Goal: Task Accomplishment & Management: Complete application form

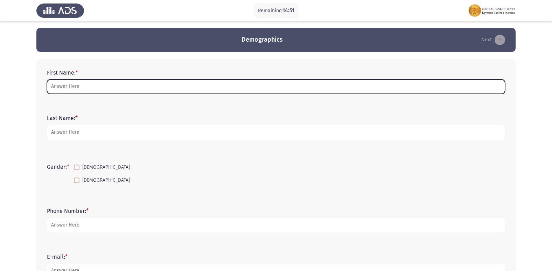
drag, startPoint x: 158, startPoint y: 87, endPoint x: 163, endPoint y: 90, distance: 6.0
click at [160, 88] on input "First Name: *" at bounding box center [276, 87] width 459 height 14
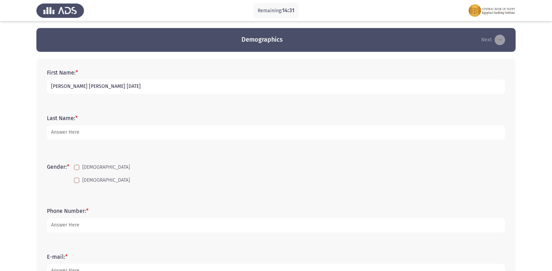
type input "[PERSON_NAME] [PERSON_NAME] [DATE]"
type input "R"
type input "30011270300428/BDC"
click at [85, 176] on mat-checkbox "[DEMOGRAPHIC_DATA]" at bounding box center [101, 180] width 65 height 13
click at [94, 180] on span "[DEMOGRAPHIC_DATA]" at bounding box center [106, 180] width 48 height 8
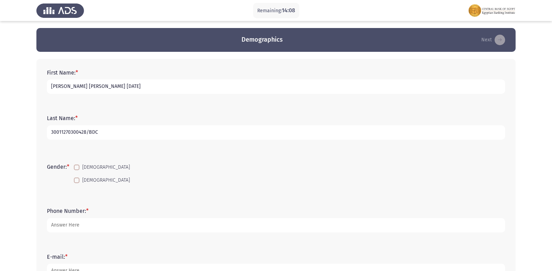
click at [77, 183] on input "[DEMOGRAPHIC_DATA]" at bounding box center [76, 183] width 0 height 0
checkbox input "true"
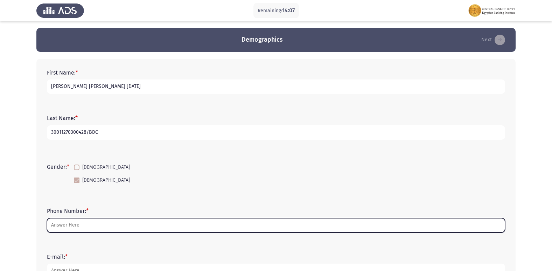
click at [89, 222] on input "Phone Number: *" at bounding box center [276, 225] width 459 height 14
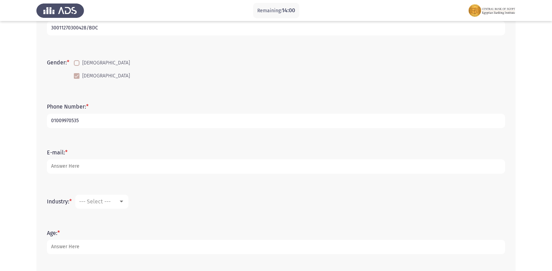
scroll to position [105, 0]
type input "01009970535"
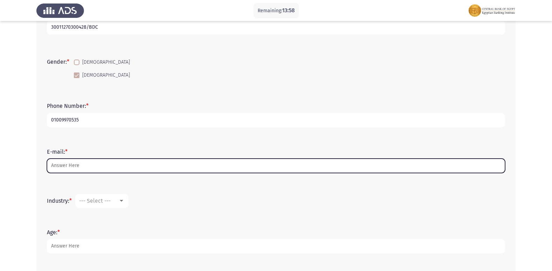
click at [92, 163] on input "E-mail: *" at bounding box center [276, 166] width 459 height 14
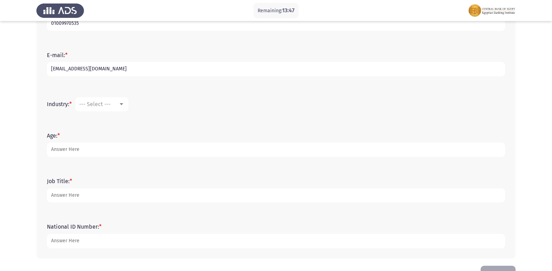
scroll to position [210, 0]
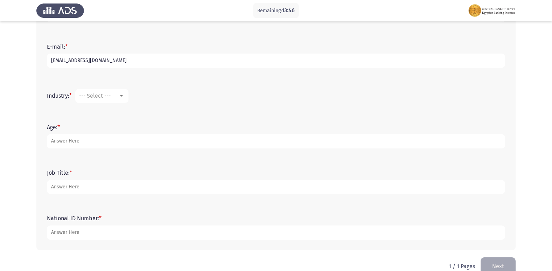
type input "[EMAIL_ADDRESS][DOMAIN_NAME]"
click at [115, 96] on div "--- Select ---" at bounding box center [98, 95] width 39 height 7
click at [239, 92] on div at bounding box center [276, 135] width 552 height 271
click at [117, 99] on div "--- Select ---" at bounding box center [98, 95] width 39 height 7
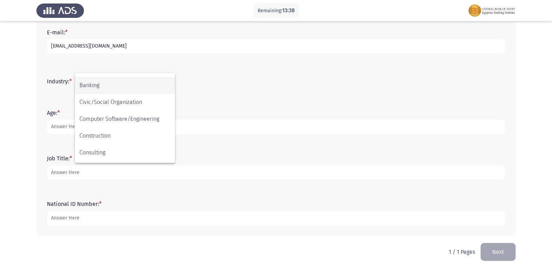
scroll to position [70, 0]
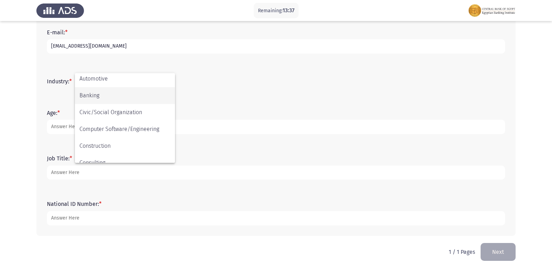
click at [104, 94] on span "Banking" at bounding box center [125, 95] width 91 height 17
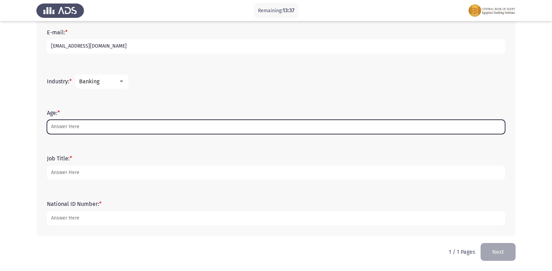
click at [78, 126] on input "Age: *" at bounding box center [276, 127] width 459 height 14
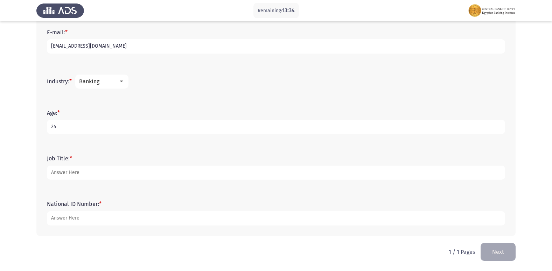
type input "24"
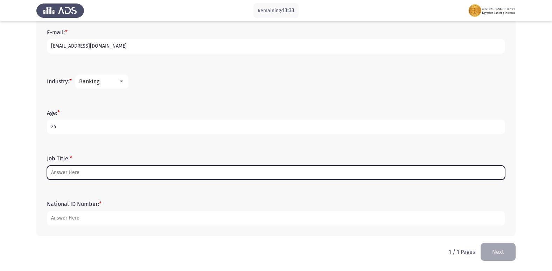
click at [102, 178] on input "Job Title: *" at bounding box center [276, 173] width 459 height 14
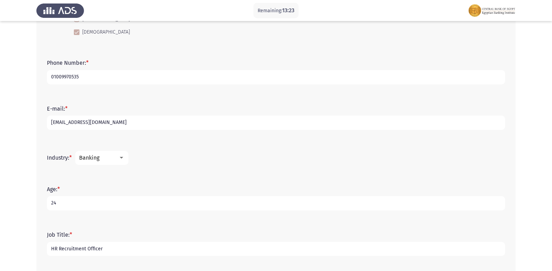
scroll to position [84, 0]
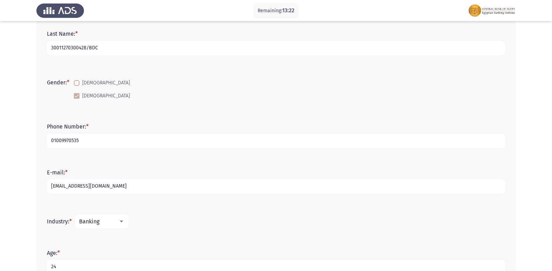
type input "HR Recruitment Officer"
drag, startPoint x: 85, startPoint y: 48, endPoint x: 36, endPoint y: 54, distance: 49.5
click at [36, 54] on app-assessment-container "Remaining: 13:21 Demographics Next First Name: * [PERSON_NAME] [PERSON_NAME] [D…" at bounding box center [276, 164] width 552 height 440
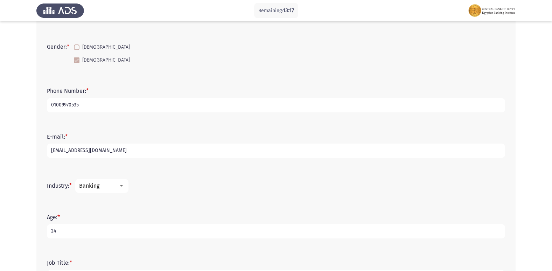
scroll to position [225, 0]
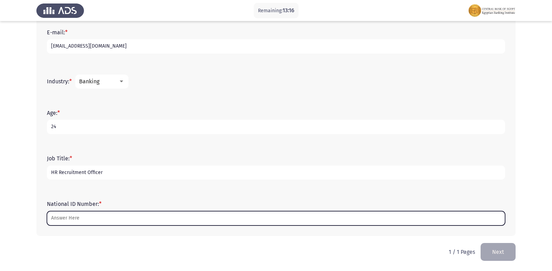
click at [73, 215] on input "National ID Number: *" at bounding box center [276, 218] width 459 height 14
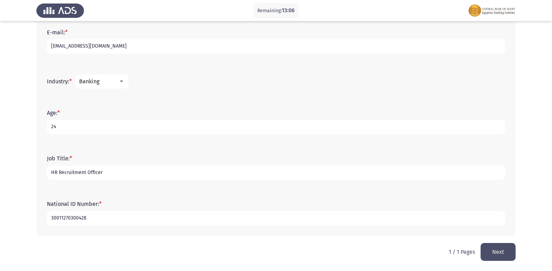
type input "30011270300428"
click at [496, 253] on button "Next" at bounding box center [498, 252] width 35 height 18
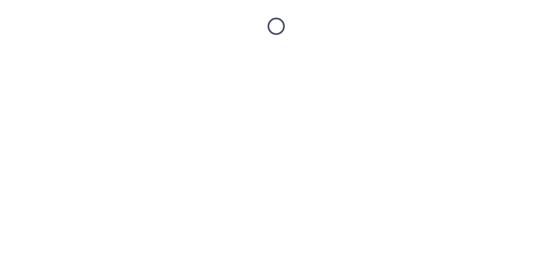
scroll to position [0, 0]
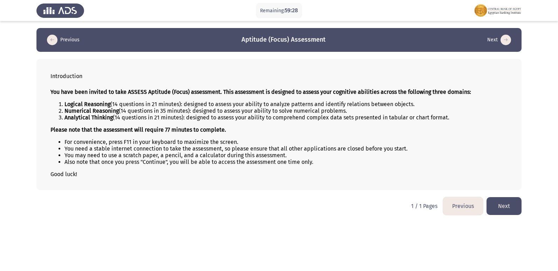
click at [513, 206] on button "Next" at bounding box center [503, 206] width 35 height 18
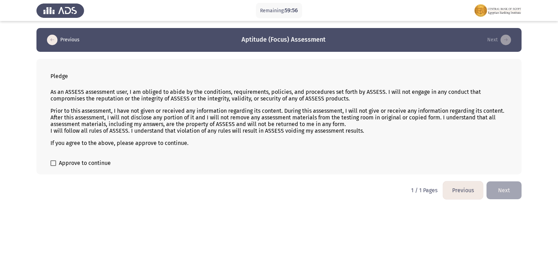
click at [52, 160] on label "Approve to continue" at bounding box center [80, 163] width 60 height 8
click at [53, 166] on input "Approve to continue" at bounding box center [53, 166] width 0 height 0
checkbox input "true"
click at [499, 187] on button "Next" at bounding box center [503, 190] width 35 height 18
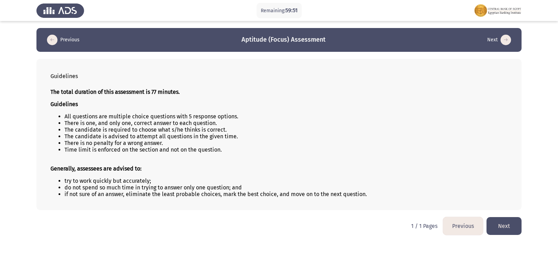
click at [500, 227] on button "Next" at bounding box center [503, 226] width 35 height 18
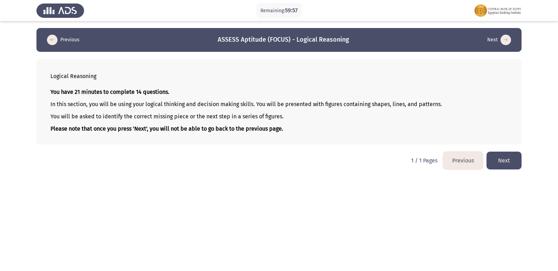
click at [499, 154] on button "Next" at bounding box center [503, 161] width 35 height 18
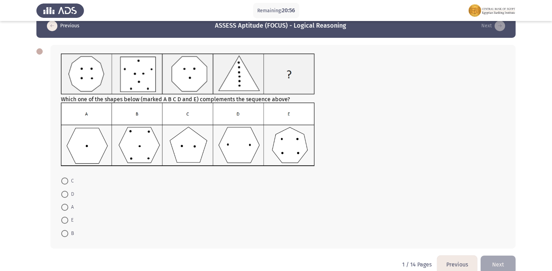
scroll to position [27, 0]
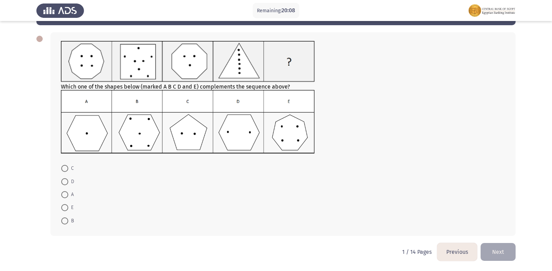
click at [141, 129] on img at bounding box center [188, 121] width 254 height 63
click at [63, 222] on span at bounding box center [64, 221] width 7 height 7
click at [63, 222] on input "B" at bounding box center [64, 221] width 7 height 7
radio input "true"
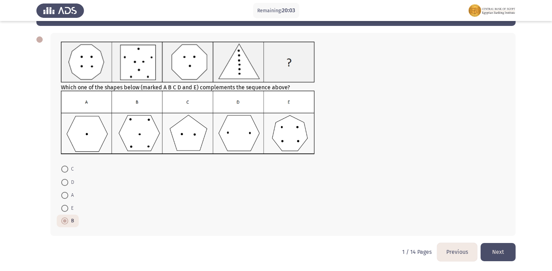
click at [510, 255] on button "Next" at bounding box center [498, 252] width 35 height 18
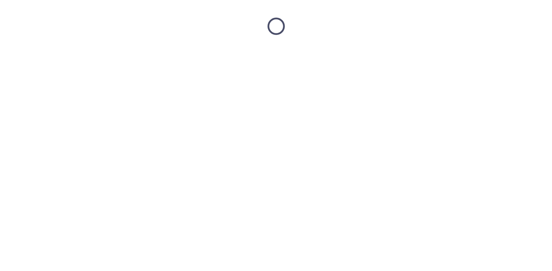
scroll to position [0, 0]
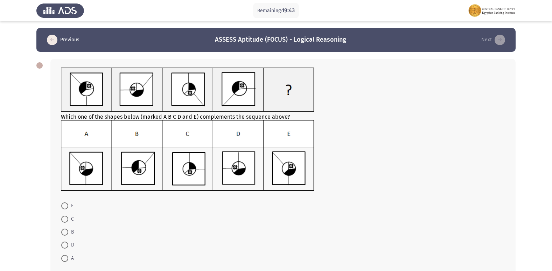
click at [93, 172] on img at bounding box center [188, 155] width 254 height 71
click at [67, 257] on span at bounding box center [64, 258] width 7 height 7
click at [67, 257] on input "A" at bounding box center [64, 258] width 7 height 7
radio input "true"
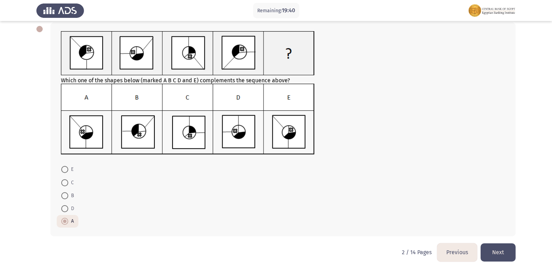
scroll to position [37, 0]
click at [187, 131] on img at bounding box center [188, 118] width 254 height 71
click at [67, 185] on span at bounding box center [64, 182] width 7 height 7
click at [67, 185] on input "C" at bounding box center [64, 182] width 7 height 7
radio input "true"
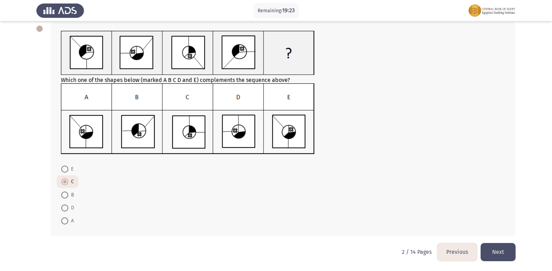
click at [504, 250] on button "Next" at bounding box center [498, 252] width 35 height 18
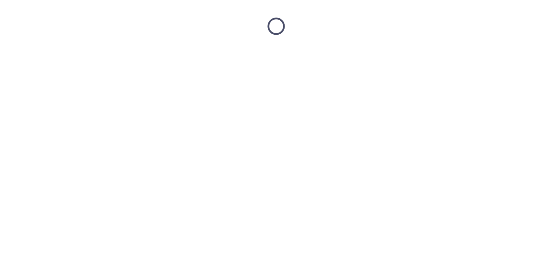
scroll to position [0, 0]
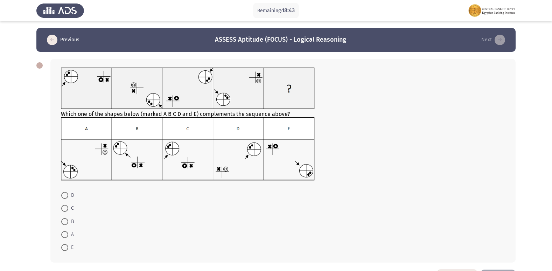
click at [64, 208] on span at bounding box center [64, 208] width 7 height 7
click at [64, 208] on input "C" at bounding box center [64, 208] width 7 height 7
radio input "true"
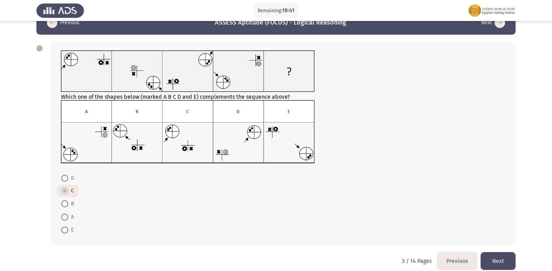
scroll to position [26, 0]
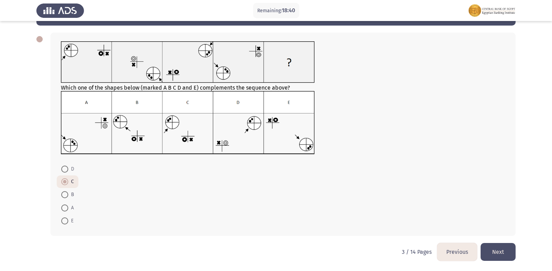
click at [498, 247] on button "Next" at bounding box center [498, 252] width 35 height 18
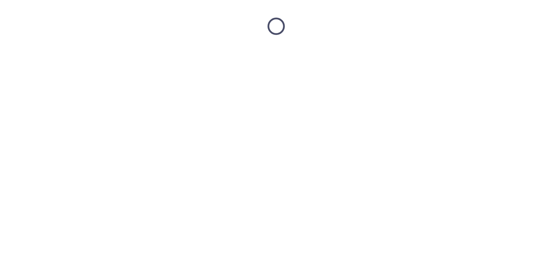
scroll to position [0, 0]
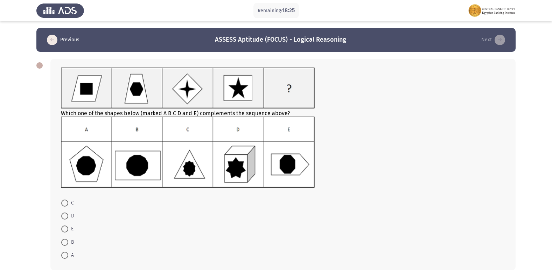
click at [66, 255] on span at bounding box center [64, 255] width 7 height 7
click at [66, 255] on input "A" at bounding box center [64, 255] width 7 height 7
radio input "true"
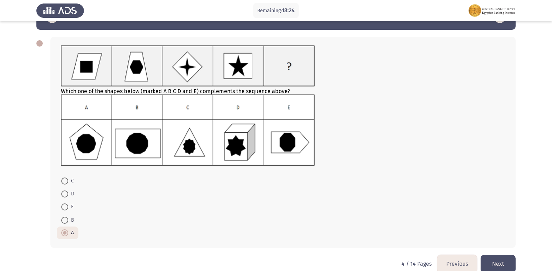
scroll to position [34, 0]
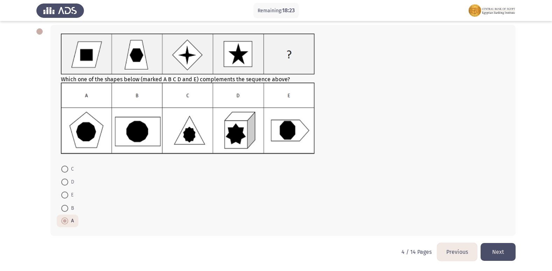
click at [509, 248] on button "Next" at bounding box center [498, 252] width 35 height 18
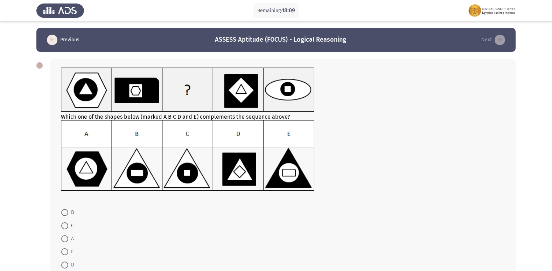
click at [66, 212] on span at bounding box center [64, 212] width 7 height 7
click at [66, 212] on input "B" at bounding box center [64, 212] width 7 height 7
radio input "true"
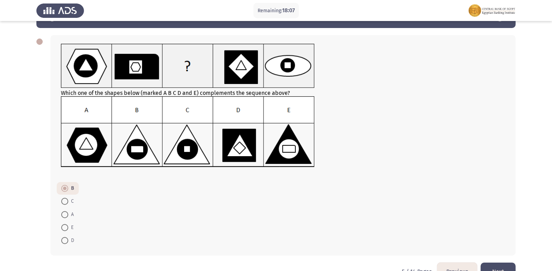
scroll to position [35, 0]
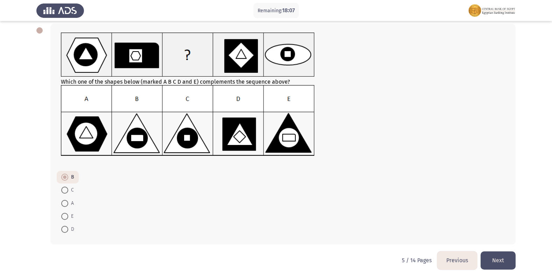
click at [510, 263] on button "Next" at bounding box center [498, 260] width 35 height 18
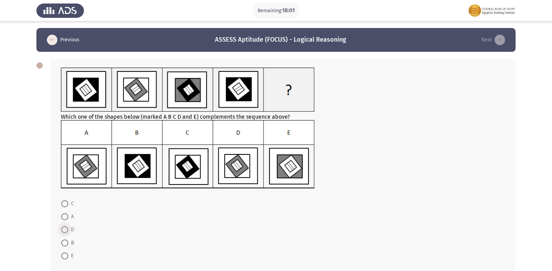
click at [67, 231] on span at bounding box center [64, 229] width 7 height 7
click at [67, 231] on input "D" at bounding box center [64, 229] width 7 height 7
radio input "true"
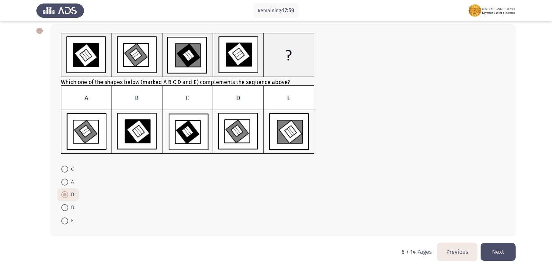
click at [495, 250] on button "Next" at bounding box center [498, 252] width 35 height 18
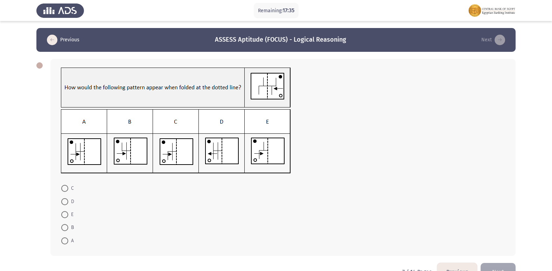
click at [67, 189] on span at bounding box center [64, 188] width 7 height 7
click at [67, 189] on input "C" at bounding box center [64, 188] width 7 height 7
radio input "true"
click at [502, 264] on button "Next" at bounding box center [498, 271] width 35 height 18
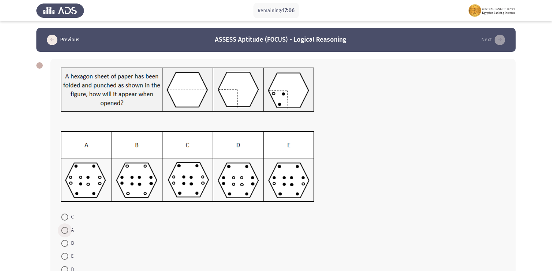
click at [66, 227] on span at bounding box center [64, 230] width 7 height 7
click at [66, 227] on input "A" at bounding box center [64, 230] width 7 height 7
radio input "true"
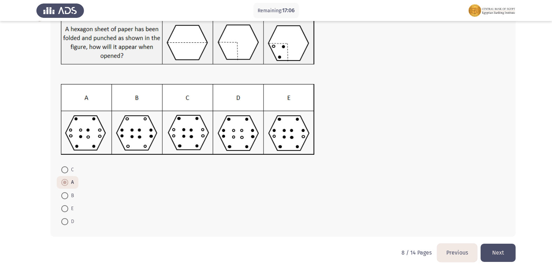
scroll to position [48, 0]
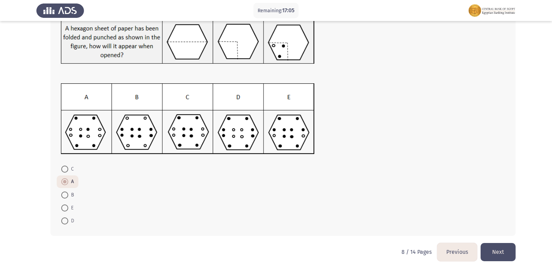
click at [508, 245] on button "Next" at bounding box center [498, 252] width 35 height 18
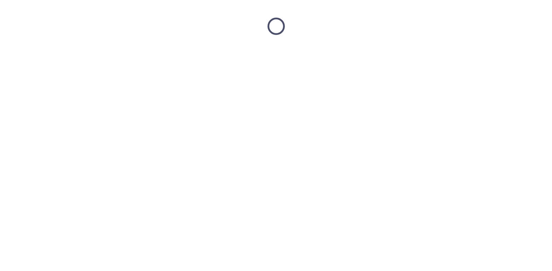
scroll to position [0, 0]
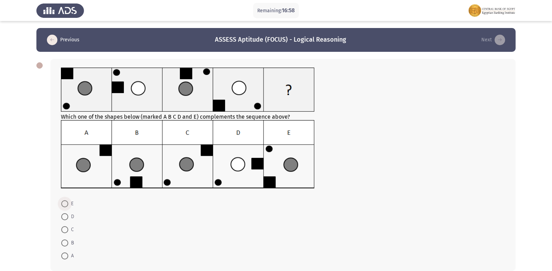
drag, startPoint x: 67, startPoint y: 204, endPoint x: 77, endPoint y: 201, distance: 9.9
click at [67, 203] on span at bounding box center [64, 203] width 7 height 7
click at [67, 203] on input "E" at bounding box center [64, 203] width 7 height 7
radio input "true"
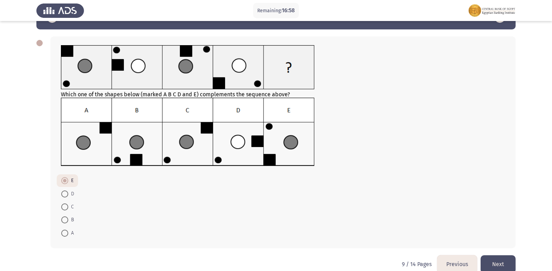
scroll to position [35, 0]
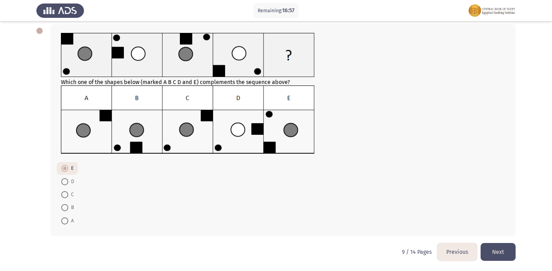
click at [494, 249] on button "Next" at bounding box center [498, 252] width 35 height 18
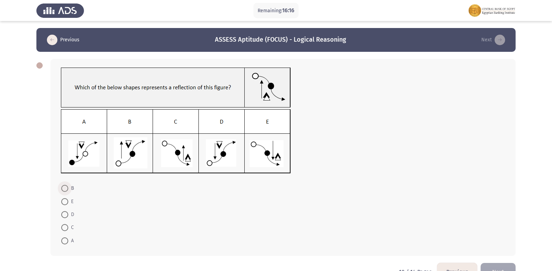
click at [63, 190] on span at bounding box center [64, 188] width 7 height 7
click at [63, 190] on input "B" at bounding box center [64, 188] width 7 height 7
radio input "true"
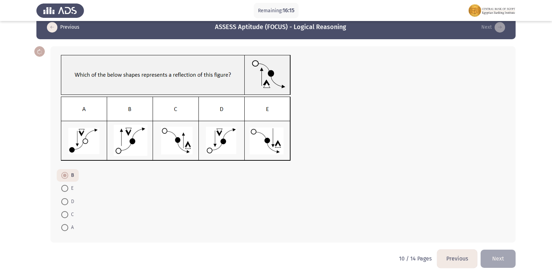
scroll to position [19, 0]
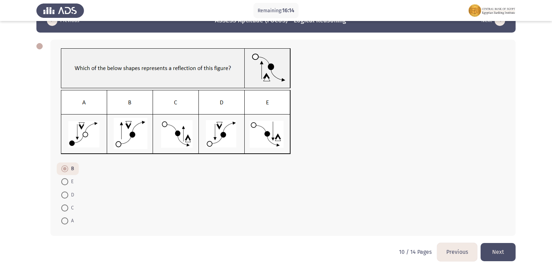
click at [501, 250] on button "Next" at bounding box center [498, 252] width 35 height 18
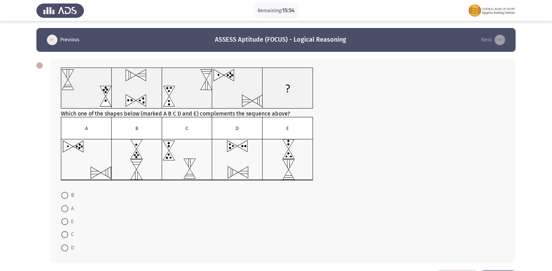
click at [64, 223] on span at bounding box center [64, 221] width 7 height 7
click at [64, 223] on input "E" at bounding box center [64, 221] width 7 height 7
radio input "true"
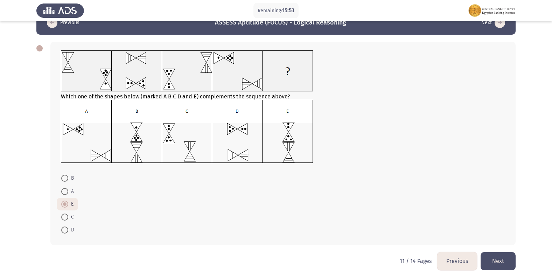
scroll to position [26, 0]
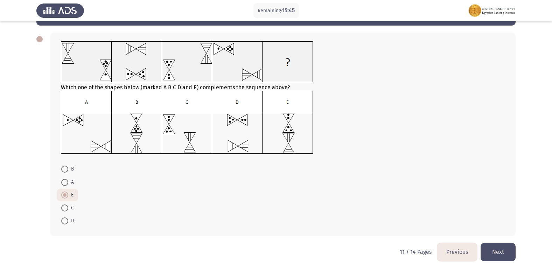
click at [63, 186] on label "A" at bounding box center [67, 182] width 13 height 8
click at [63, 186] on input "A" at bounding box center [64, 182] width 7 height 7
radio input "true"
click at [65, 170] on span at bounding box center [64, 169] width 7 height 7
click at [65, 170] on input "B" at bounding box center [64, 169] width 7 height 7
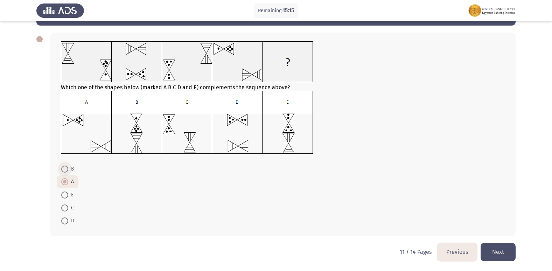
radio input "true"
click at [123, 163] on form "B A E C D" at bounding box center [283, 195] width 444 height 65
click at [490, 250] on button "Next" at bounding box center [498, 252] width 35 height 18
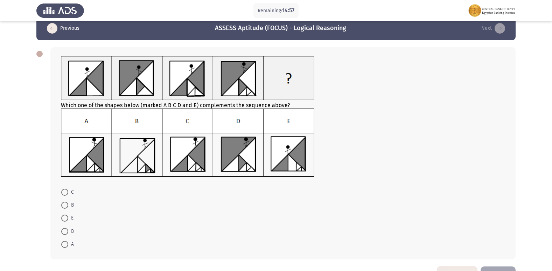
scroll to position [0, 0]
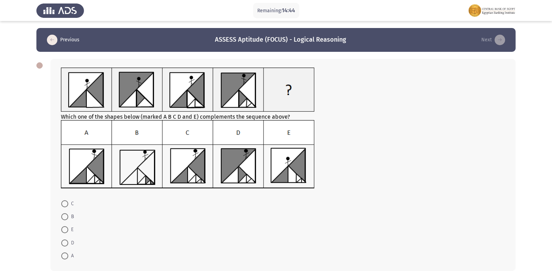
click at [63, 232] on span at bounding box center [64, 229] width 7 height 7
click at [63, 232] on input "E" at bounding box center [64, 229] width 7 height 7
radio input "true"
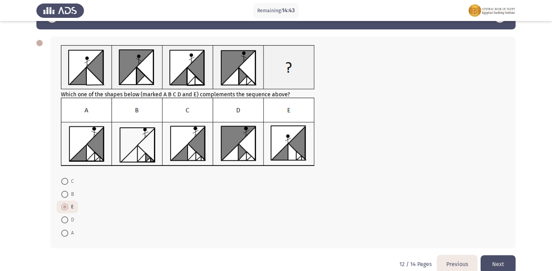
scroll to position [35, 0]
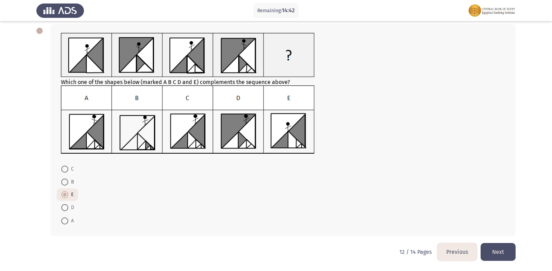
click at [510, 253] on button "Next" at bounding box center [498, 252] width 35 height 18
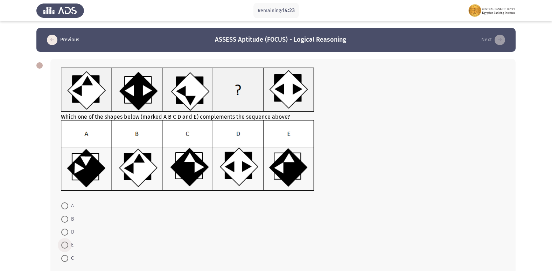
click at [62, 247] on span at bounding box center [64, 245] width 7 height 7
click at [62, 247] on input "E" at bounding box center [64, 245] width 7 height 7
radio input "true"
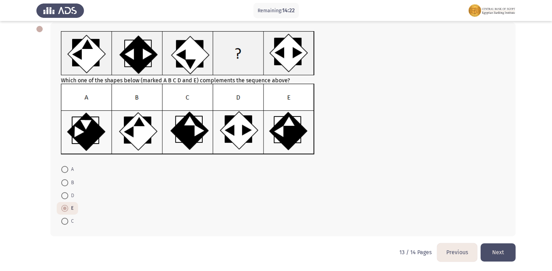
scroll to position [37, 0]
click at [506, 254] on button "Next" at bounding box center [498, 252] width 35 height 18
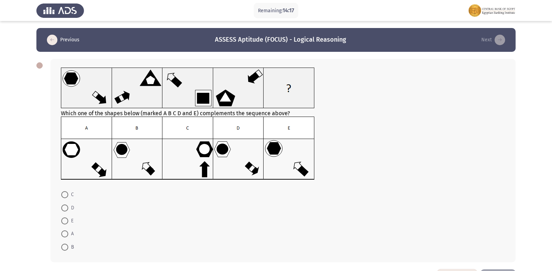
click at [65, 219] on span at bounding box center [64, 221] width 7 height 7
click at [65, 219] on input "E" at bounding box center [64, 221] width 7 height 7
radio input "true"
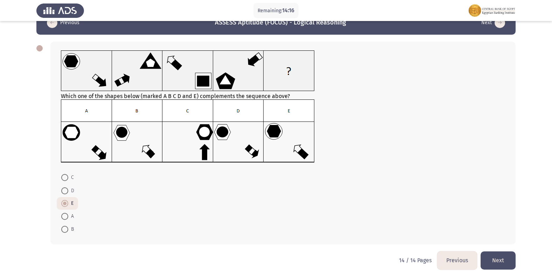
scroll to position [26, 0]
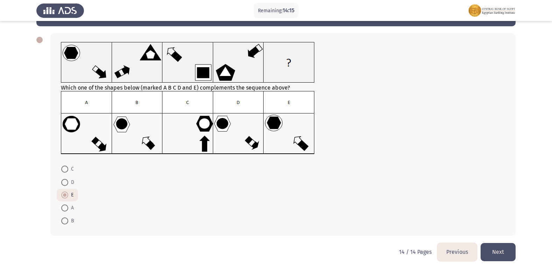
click at [499, 258] on button "Next" at bounding box center [498, 252] width 35 height 18
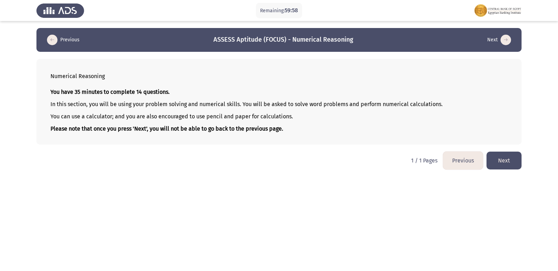
click at [503, 156] on button "Next" at bounding box center [503, 161] width 35 height 18
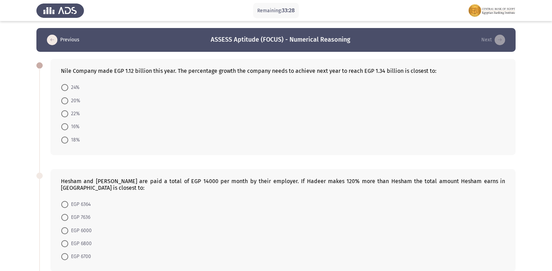
click at [70, 101] on span "20%" at bounding box center [74, 101] width 12 height 8
click at [68, 101] on input "20%" at bounding box center [64, 100] width 7 height 7
radio input "true"
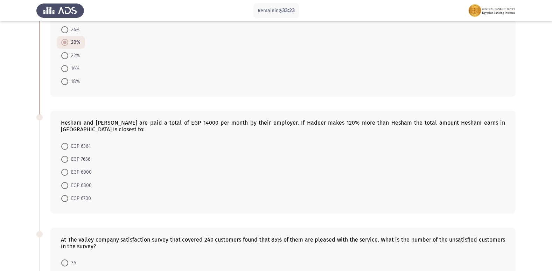
scroll to position [70, 0]
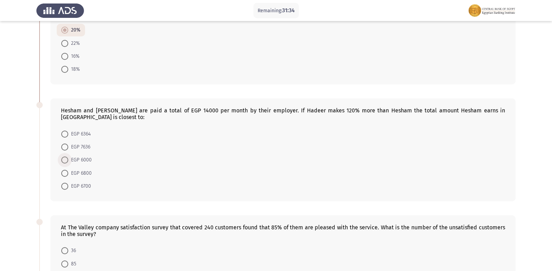
click at [78, 156] on span "EGP 6000" at bounding box center [79, 160] width 23 height 8
click at [68, 157] on input "EGP 6000" at bounding box center [64, 160] width 7 height 7
radio input "true"
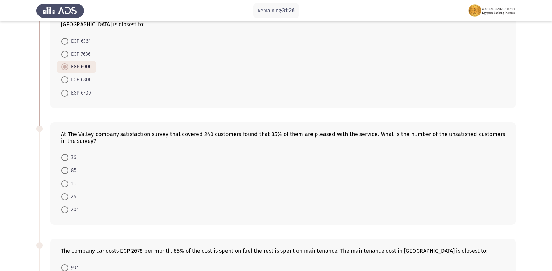
scroll to position [175, 0]
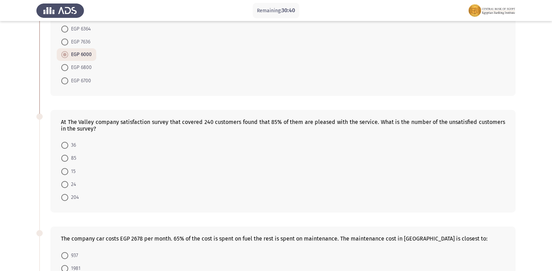
click at [74, 154] on span "85" at bounding box center [72, 158] width 8 height 8
click at [68, 155] on input "85" at bounding box center [64, 158] width 7 height 7
radio input "true"
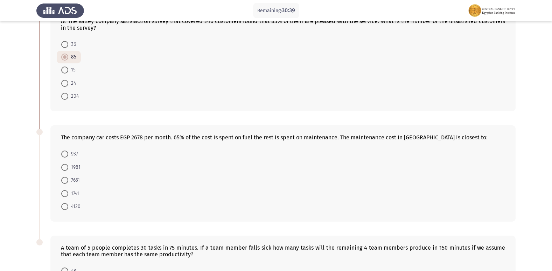
scroll to position [280, 0]
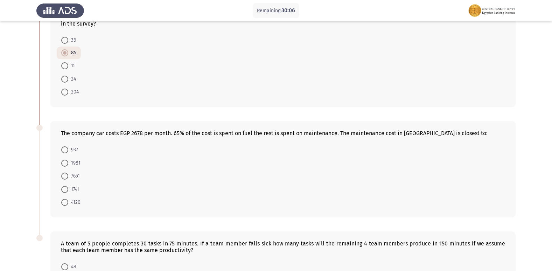
click at [70, 146] on span "937" at bounding box center [73, 150] width 10 height 8
click at [68, 146] on input "937" at bounding box center [64, 149] width 7 height 7
radio input "true"
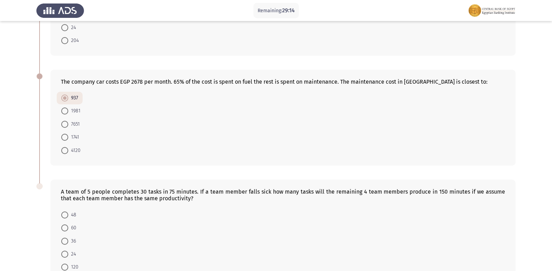
scroll to position [371, 0]
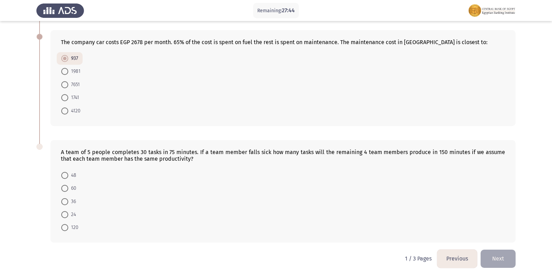
click at [70, 184] on span "60" at bounding box center [72, 188] width 8 height 8
click at [68, 185] on input "60" at bounding box center [64, 188] width 7 height 7
radio input "true"
click at [499, 250] on button "Next" at bounding box center [498, 259] width 35 height 18
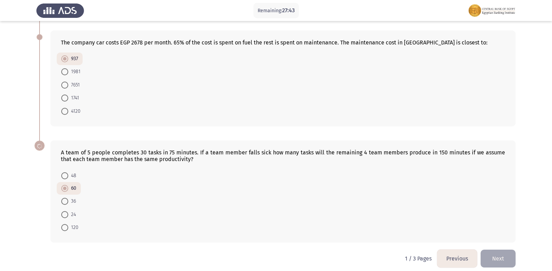
scroll to position [0, 0]
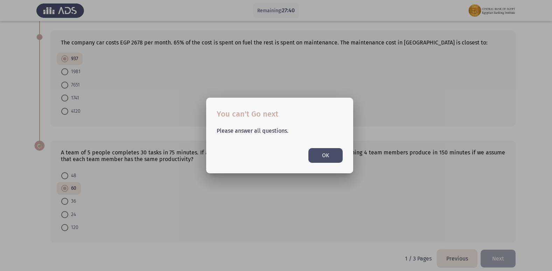
click at [317, 158] on button "OK" at bounding box center [326, 155] width 34 height 14
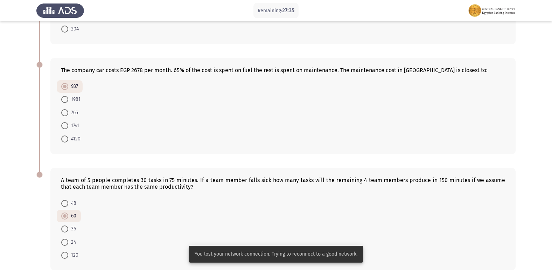
scroll to position [371, 0]
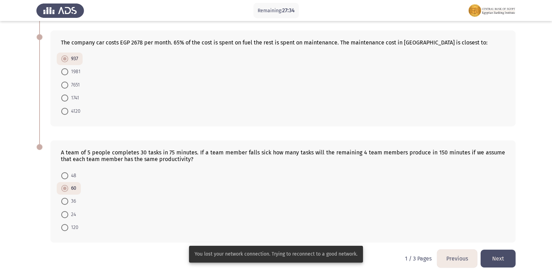
click at [498, 254] on button "Next" at bounding box center [498, 259] width 35 height 18
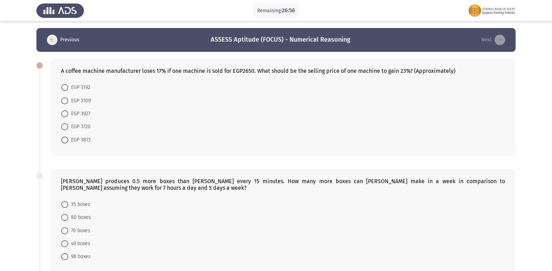
click at [78, 125] on span "EGP 3720" at bounding box center [79, 127] width 22 height 8
click at [68, 125] on input "EGP 3720" at bounding box center [64, 126] width 7 height 7
radio input "true"
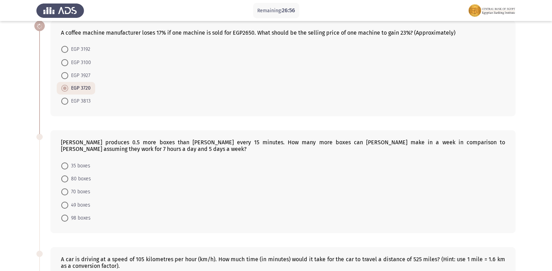
scroll to position [105, 0]
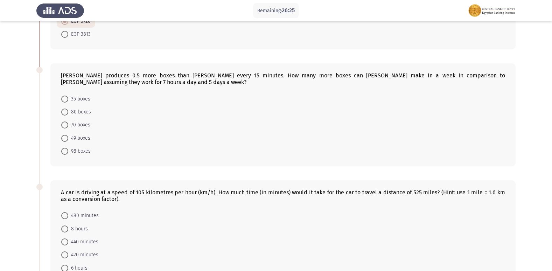
click at [76, 127] on span "70 boxes" at bounding box center [79, 125] width 22 height 8
click at [68, 127] on input "70 boxes" at bounding box center [64, 125] width 7 height 7
radio input "true"
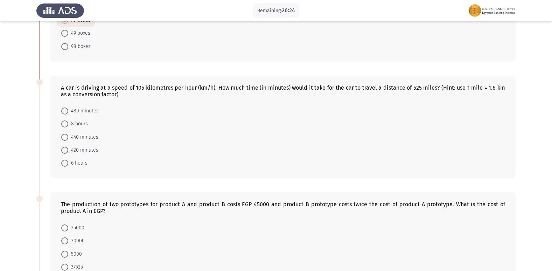
scroll to position [210, 0]
click at [71, 159] on span "6 hours" at bounding box center [77, 162] width 19 height 8
click at [68, 159] on input "6 hours" at bounding box center [64, 162] width 7 height 7
radio input "true"
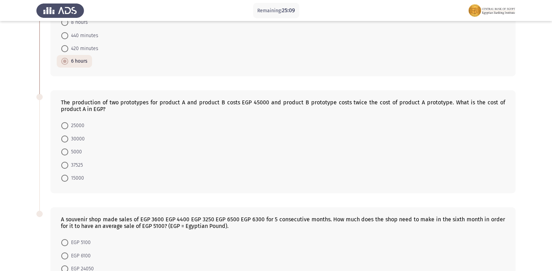
scroll to position [315, 0]
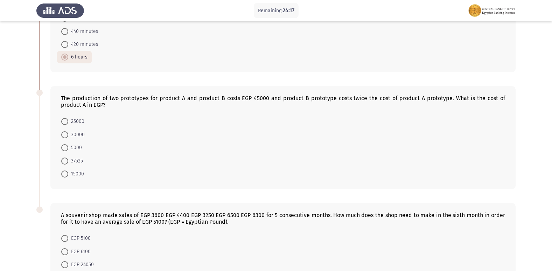
click at [74, 117] on span "25000" at bounding box center [76, 121] width 16 height 8
click at [68, 118] on input "25000" at bounding box center [64, 121] width 7 height 7
radio input "true"
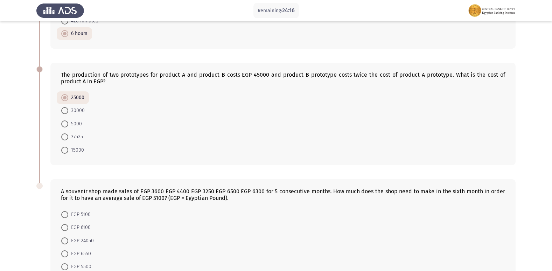
scroll to position [385, 0]
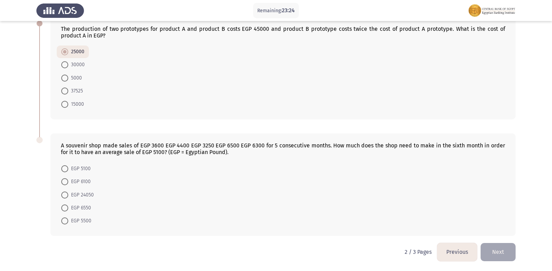
click at [77, 181] on span "EGP 6100" at bounding box center [79, 182] width 22 height 8
click at [68, 181] on input "EGP 6100" at bounding box center [64, 181] width 7 height 7
radio input "true"
click at [90, 167] on span "EGP 5100" at bounding box center [79, 169] width 22 height 8
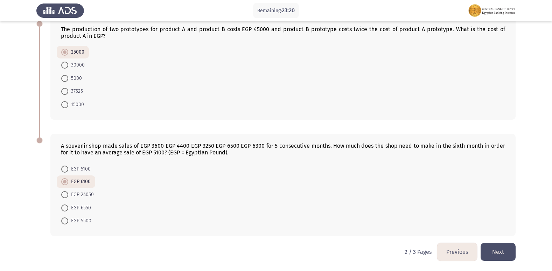
click at [68, 167] on input "EGP 5100" at bounding box center [64, 169] width 7 height 7
radio input "true"
click at [496, 249] on button "Next" at bounding box center [498, 252] width 35 height 18
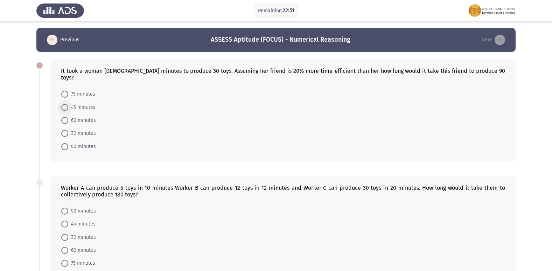
click at [70, 103] on span "45 minutes" at bounding box center [81, 107] width 27 height 8
click at [68, 104] on input "45 minutes" at bounding box center [64, 107] width 7 height 7
radio input "true"
click at [95, 129] on span "30 minutes" at bounding box center [82, 133] width 28 height 8
click at [68, 130] on input "30 minutes" at bounding box center [64, 133] width 7 height 7
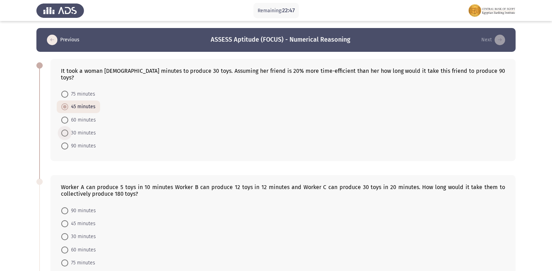
radio input "true"
click at [83, 142] on span "90 minutes" at bounding box center [82, 146] width 28 height 8
click at [68, 143] on input "90 minutes" at bounding box center [64, 146] width 7 height 7
radio input "true"
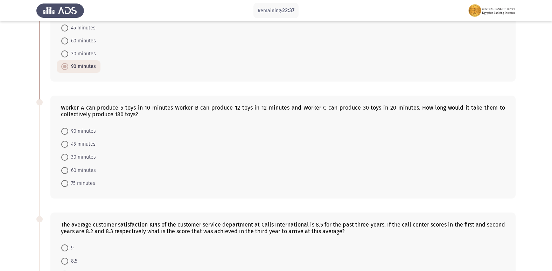
scroll to position [105, 0]
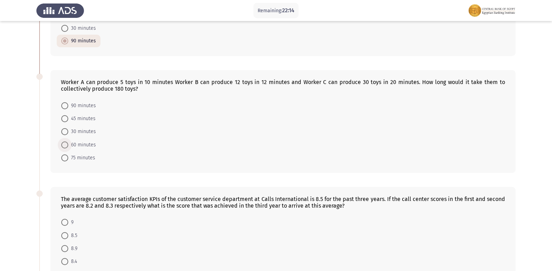
click at [70, 141] on span "60 minutes" at bounding box center [82, 145] width 28 height 8
click at [68, 142] on input "60 minutes" at bounding box center [64, 145] width 7 height 7
radio input "true"
click at [87, 102] on span "90 minutes" at bounding box center [82, 106] width 28 height 8
click at [68, 102] on input "90 minutes" at bounding box center [64, 105] width 7 height 7
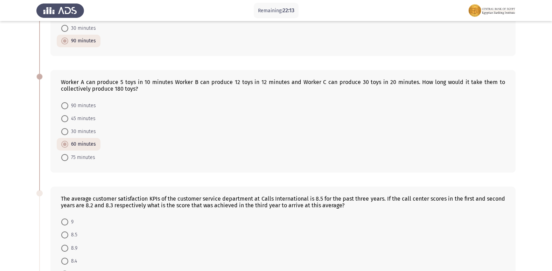
radio input "true"
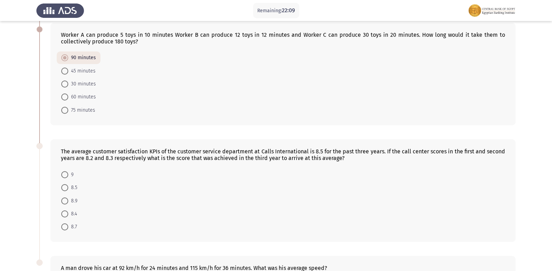
scroll to position [140, 0]
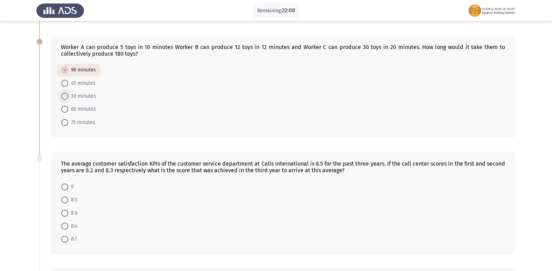
click at [89, 92] on span "30 minutes" at bounding box center [82, 96] width 28 height 8
click at [68, 93] on input "30 minutes" at bounding box center [64, 96] width 7 height 7
radio input "true"
click at [83, 69] on mat-radio-button "90 minutes" at bounding box center [79, 70] width 44 height 13
click at [85, 80] on span "45 minutes" at bounding box center [81, 84] width 27 height 8
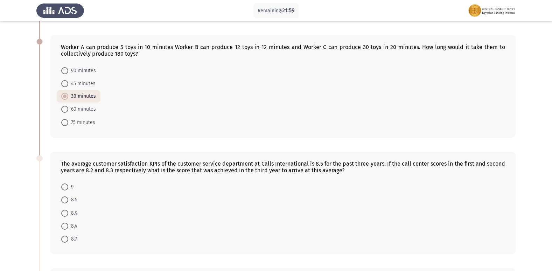
click at [68, 80] on input "45 minutes" at bounding box center [64, 83] width 7 height 7
radio input "true"
click at [67, 210] on span at bounding box center [64, 213] width 7 height 7
click at [67, 210] on input "8.9" at bounding box center [64, 213] width 7 height 7
radio input "true"
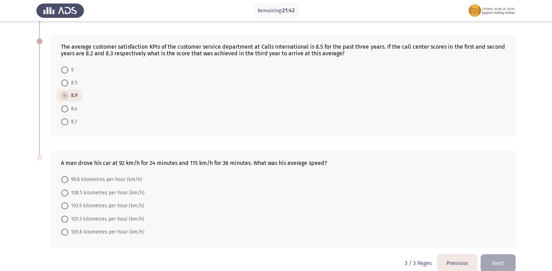
scroll to position [262, 0]
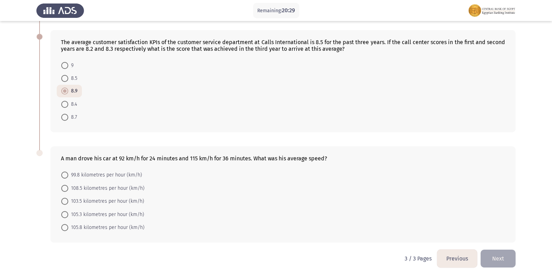
click at [93, 211] on span "105.3 kilometres per hour (km/h)" at bounding box center [106, 215] width 76 height 8
click at [68, 211] on input "105.3 kilometres per hour (km/h)" at bounding box center [64, 214] width 7 height 7
radio input "true"
click at [131, 195] on mat-radio-button "103.5 kilometres per hour (km/h)" at bounding box center [103, 201] width 92 height 13
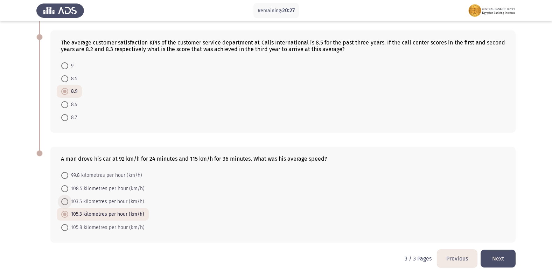
click at [115, 198] on span "103.5 kilometres per hour (km/h)" at bounding box center [106, 202] width 76 height 8
click at [68, 198] on input "103.5 kilometres per hour (km/h)" at bounding box center [64, 201] width 7 height 7
radio input "true"
click at [493, 250] on button "Next" at bounding box center [498, 259] width 35 height 18
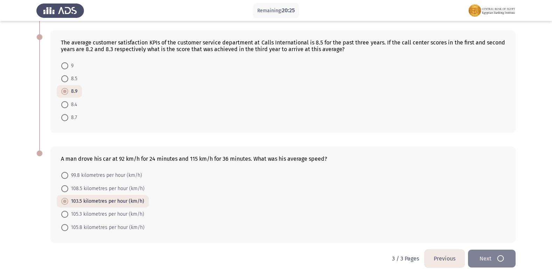
scroll to position [0, 0]
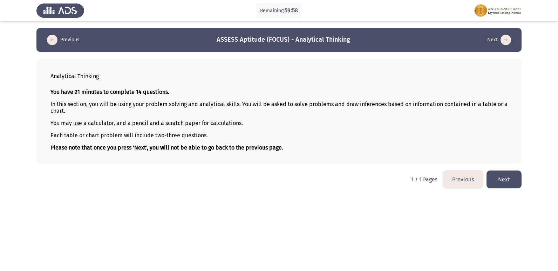
click at [509, 179] on button "Next" at bounding box center [503, 180] width 35 height 18
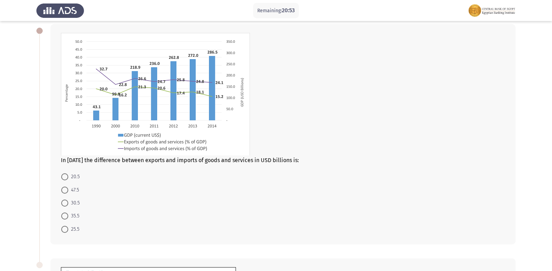
scroll to position [35, 0]
click at [74, 201] on span "30.5" at bounding box center [74, 203] width 12 height 8
click at [68, 201] on input "30.5" at bounding box center [64, 202] width 7 height 7
radio input "true"
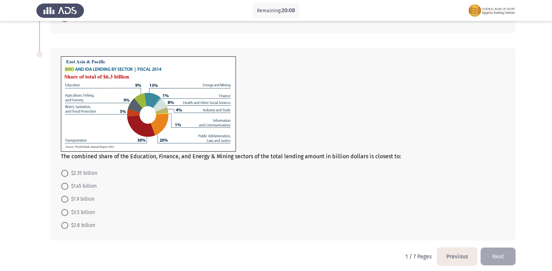
scroll to position [245, 0]
click at [88, 198] on span "$1.9 billion" at bounding box center [81, 199] width 26 height 8
click at [68, 198] on input "$1.9 billion" at bounding box center [64, 198] width 7 height 7
radio input "true"
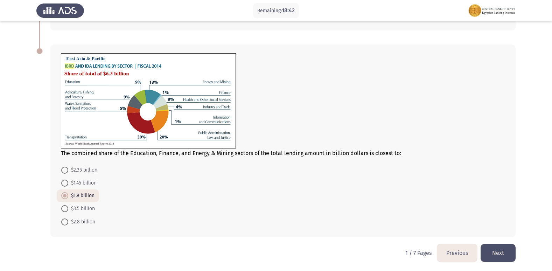
scroll to position [249, 0]
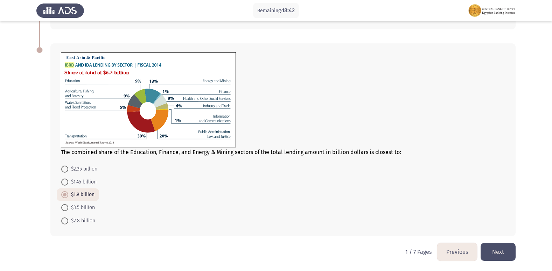
click at [495, 250] on button "Next" at bounding box center [498, 252] width 35 height 18
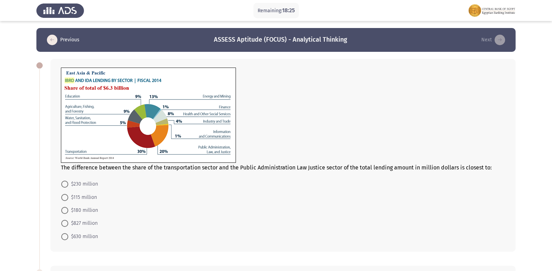
click at [71, 210] on span "$180 million" at bounding box center [83, 210] width 30 height 8
click at [68, 210] on input "$180 million" at bounding box center [64, 210] width 7 height 7
radio input "true"
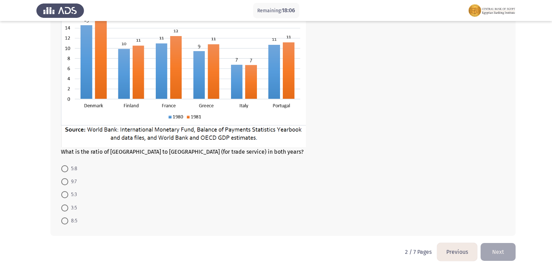
scroll to position [253, 0]
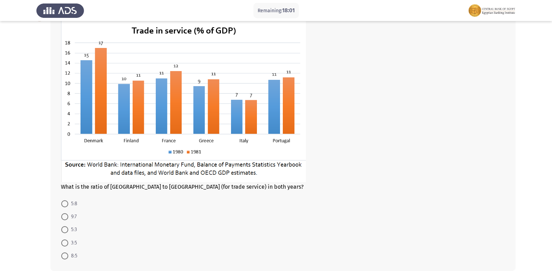
click at [70, 228] on span "5:3" at bounding box center [72, 230] width 9 height 8
click at [68, 228] on input "5:3" at bounding box center [64, 229] width 7 height 7
radio input "true"
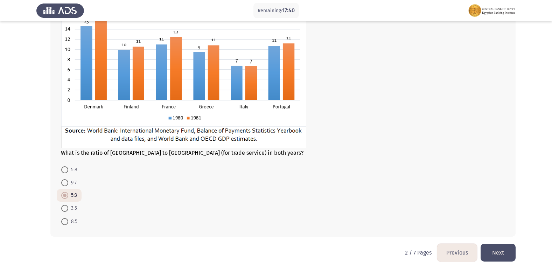
scroll to position [288, 0]
drag, startPoint x: 503, startPoint y: 249, endPoint x: 451, endPoint y: 234, distance: 53.5
click at [503, 249] on button "Next" at bounding box center [498, 252] width 35 height 18
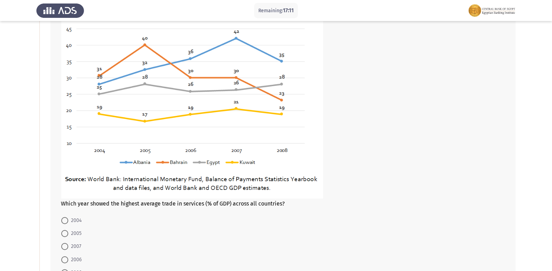
scroll to position [105, 0]
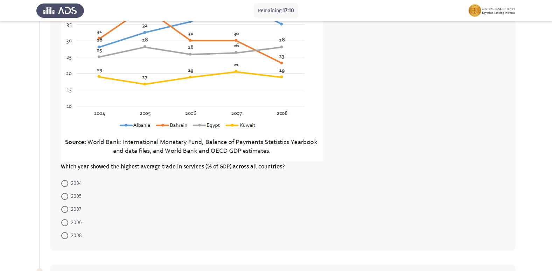
click at [74, 209] on span "2007" at bounding box center [74, 209] width 13 height 8
click at [68, 209] on input "2007" at bounding box center [64, 209] width 7 height 7
radio input "true"
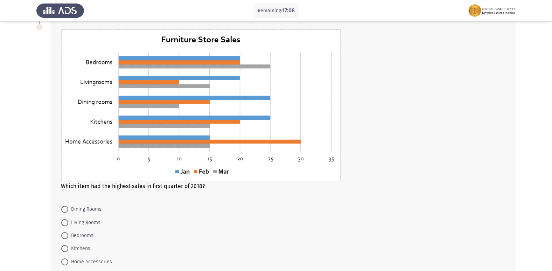
scroll to position [350, 0]
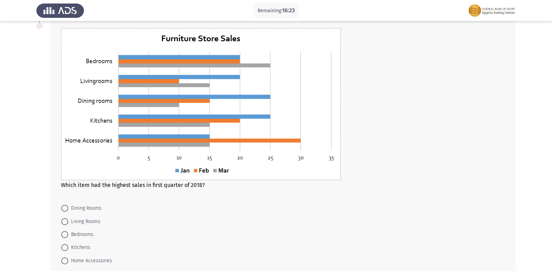
drag, startPoint x: 96, startPoint y: 262, endPoint x: 105, endPoint y: 250, distance: 15.0
click at [96, 261] on span "Home Accessories" at bounding box center [90, 261] width 44 height 8
click at [68, 261] on input "Home Accessories" at bounding box center [64, 260] width 7 height 7
radio input "true"
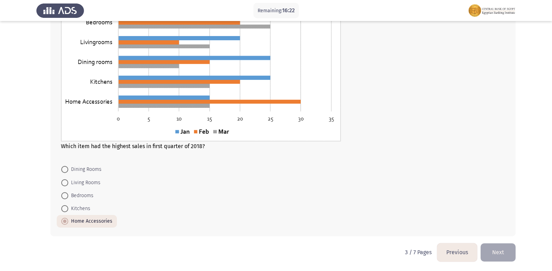
scroll to position [390, 0]
click at [508, 253] on button "Next" at bounding box center [498, 252] width 35 height 18
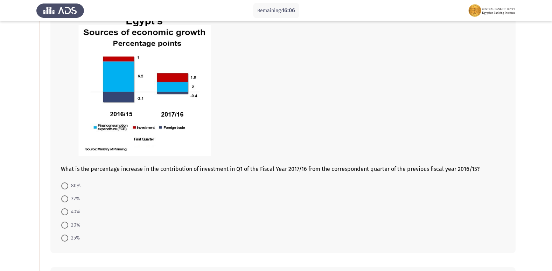
scroll to position [70, 0]
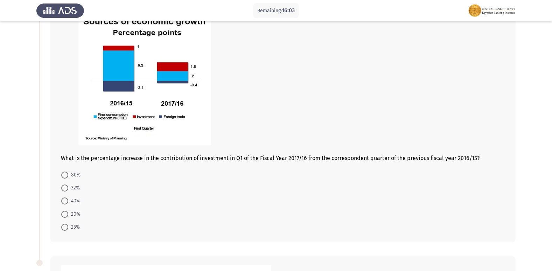
click at [72, 215] on span "20%" at bounding box center [74, 214] width 12 height 8
click at [68, 215] on input "20%" at bounding box center [64, 214] width 7 height 7
radio input "true"
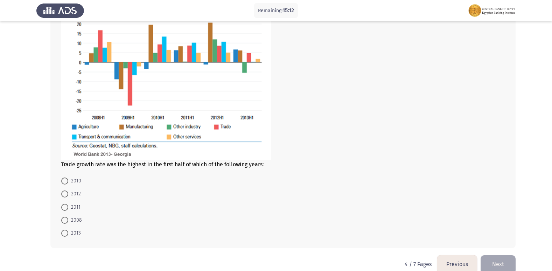
scroll to position [374, 0]
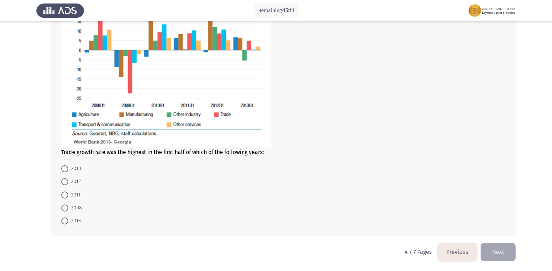
click at [72, 181] on span "2012" at bounding box center [74, 182] width 13 height 8
click at [68, 181] on input "2012" at bounding box center [64, 181] width 7 height 7
radio input "true"
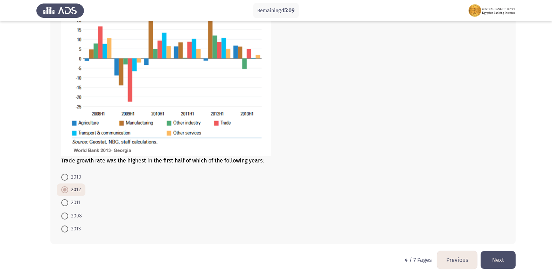
scroll to position [374, 0]
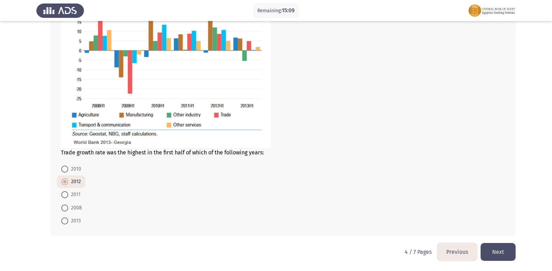
click at [509, 257] on button "Next" at bounding box center [498, 252] width 35 height 18
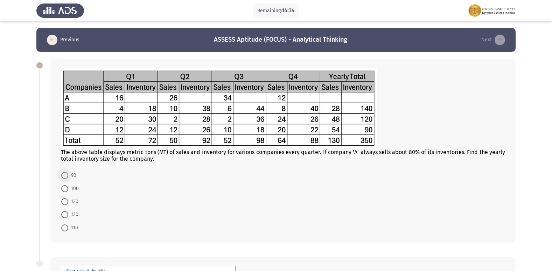
click at [74, 176] on span "90" at bounding box center [72, 175] width 8 height 8
click at [68, 176] on input "90" at bounding box center [64, 175] width 7 height 7
radio input "true"
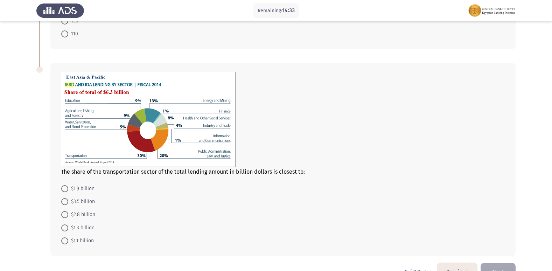
scroll to position [210, 0]
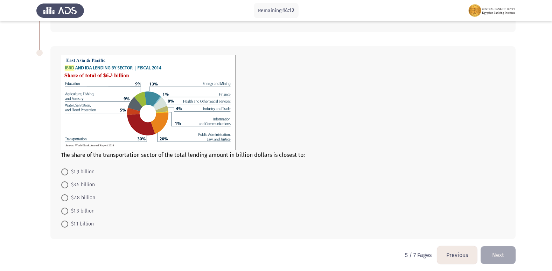
click at [76, 208] on span "$1.3 billion" at bounding box center [81, 211] width 26 height 8
click at [68, 208] on input "$1.3 billion" at bounding box center [64, 211] width 7 height 7
radio input "true"
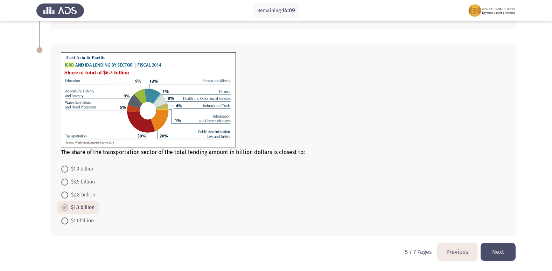
click at [505, 245] on button "Next" at bounding box center [498, 252] width 35 height 18
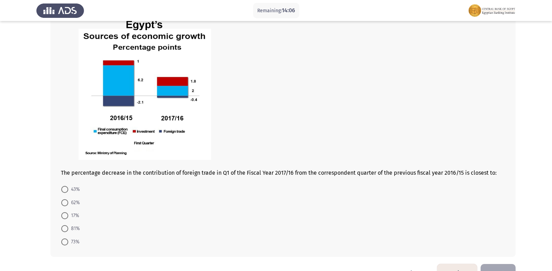
scroll to position [322, 0]
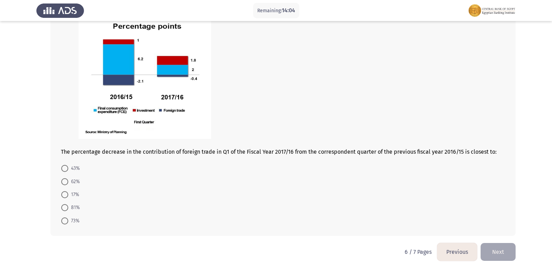
click at [458, 251] on button "Previous" at bounding box center [457, 252] width 40 height 18
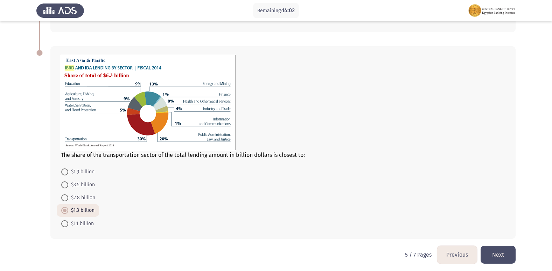
scroll to position [213, 0]
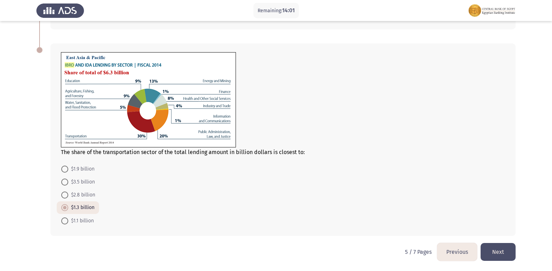
click at [502, 256] on button "Next" at bounding box center [498, 252] width 35 height 18
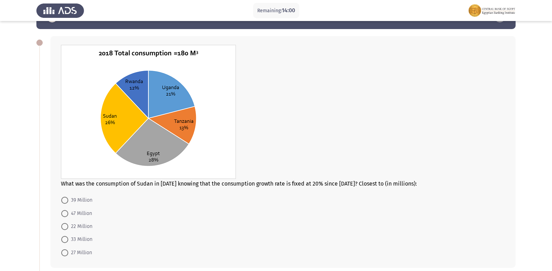
scroll to position [35, 0]
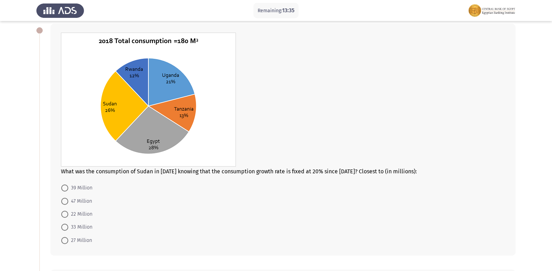
click at [89, 198] on span "47 Million" at bounding box center [80, 201] width 24 height 8
click at [68, 198] on input "47 Million" at bounding box center [64, 201] width 7 height 7
radio input "true"
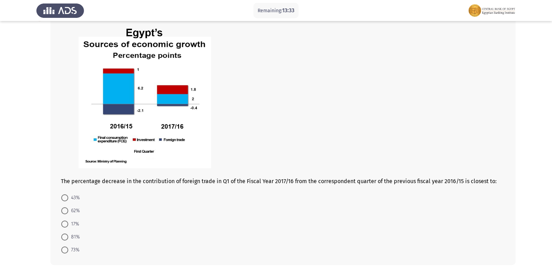
scroll to position [280, 0]
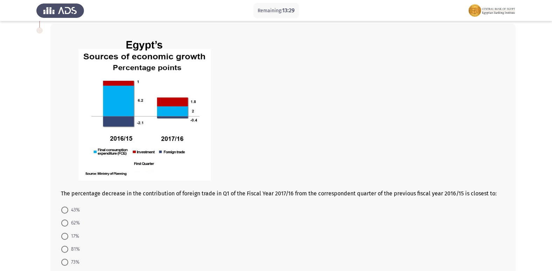
click at [66, 235] on span at bounding box center [64, 236] width 7 height 7
click at [66, 235] on input "17%" at bounding box center [64, 236] width 7 height 7
radio input "true"
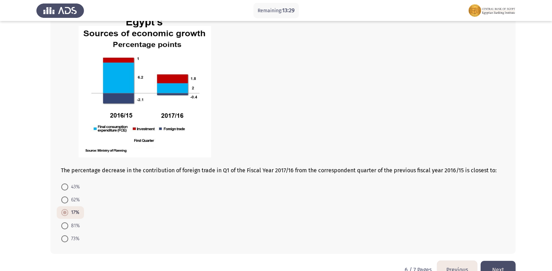
scroll to position [321, 0]
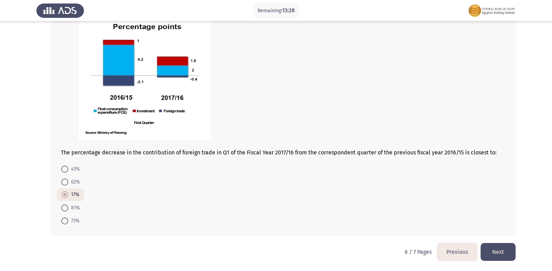
click at [501, 252] on button "Next" at bounding box center [498, 252] width 35 height 18
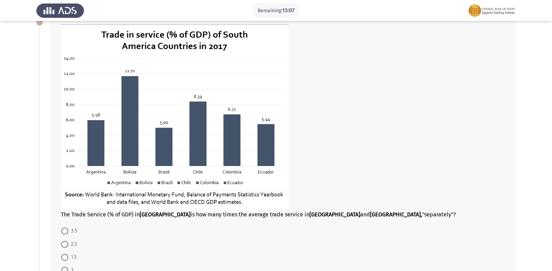
scroll to position [175, 0]
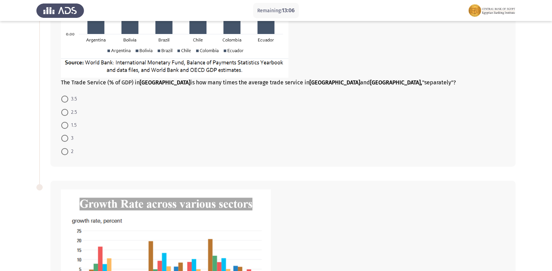
click at [76, 125] on span "1.5" at bounding box center [72, 125] width 8 height 8
click at [68, 125] on input "1.5" at bounding box center [64, 125] width 7 height 7
radio input "true"
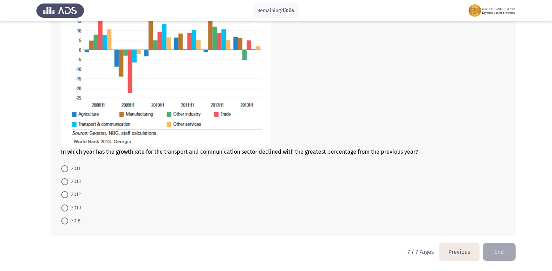
click at [72, 193] on span "2012" at bounding box center [74, 195] width 13 height 8
click at [68, 193] on input "2012" at bounding box center [64, 194] width 7 height 7
radio input "true"
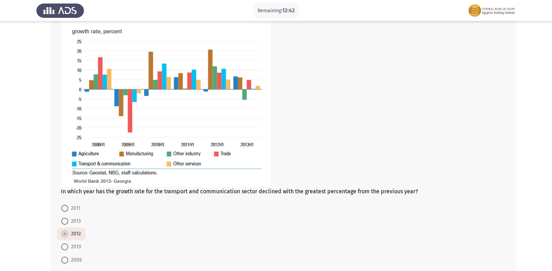
scroll to position [403, 0]
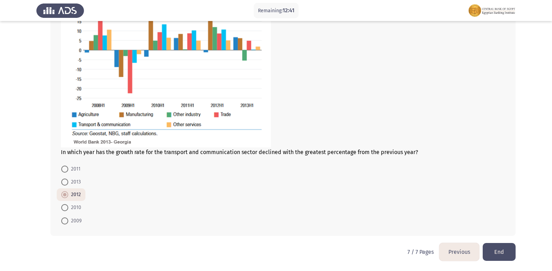
click at [77, 219] on span "2009" at bounding box center [74, 221] width 13 height 8
click at [68, 219] on input "2009" at bounding box center [64, 221] width 7 height 7
radio input "true"
click at [499, 251] on button "End" at bounding box center [499, 252] width 33 height 18
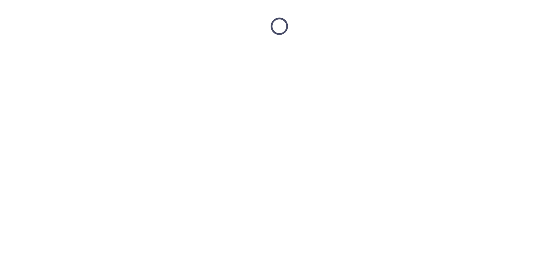
scroll to position [0, 0]
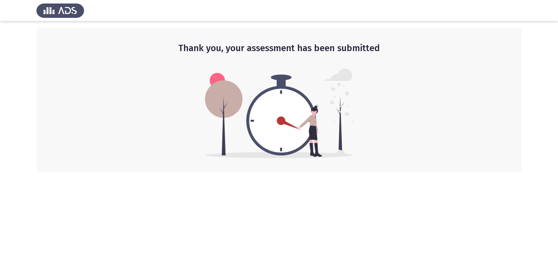
drag, startPoint x: 539, startPoint y: 0, endPoint x: 401, endPoint y: 9, distance: 138.3
click at [401, 9] on div at bounding box center [279, 10] width 558 height 21
